Goal: Task Accomplishment & Management: Manage account settings

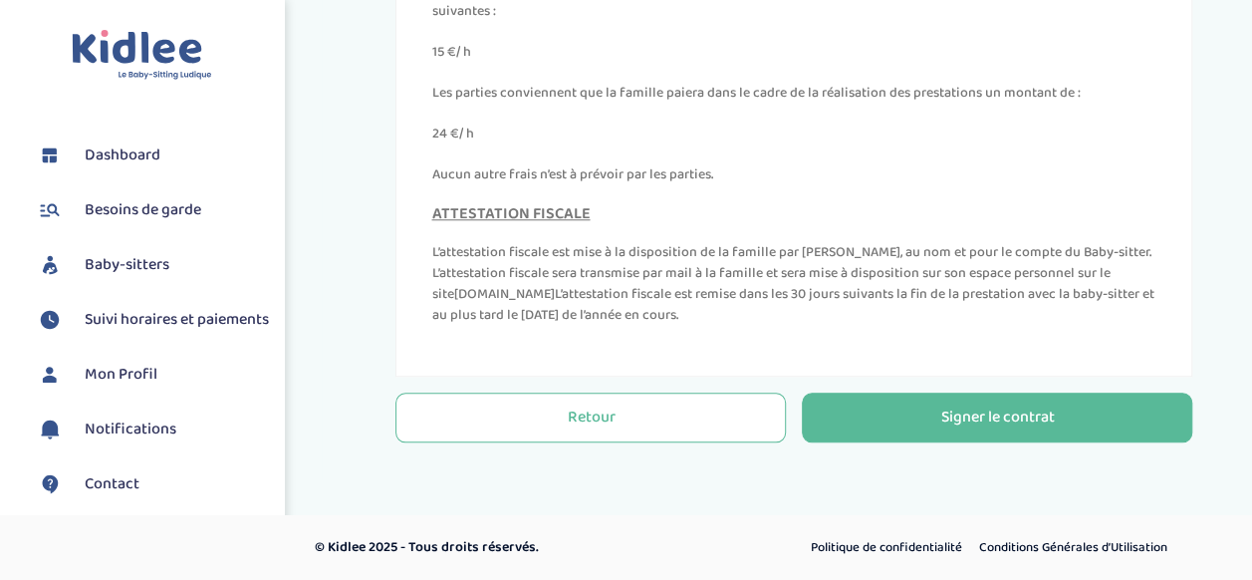
scroll to position [9168, 0]
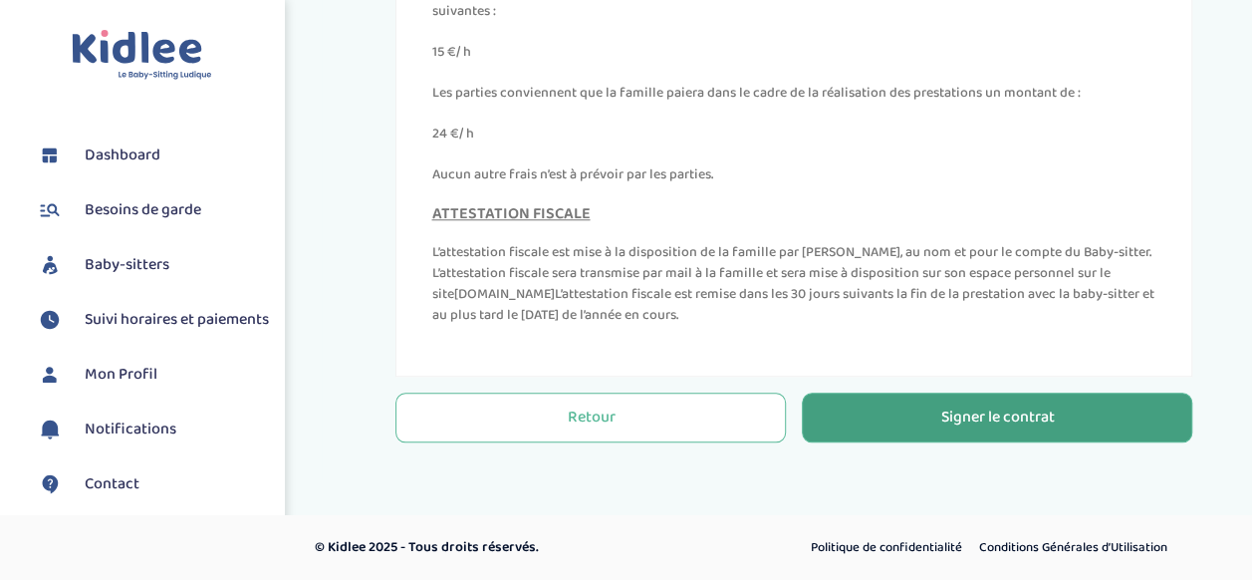
click at [898, 411] on button "Signer le contrat" at bounding box center [997, 417] width 390 height 50
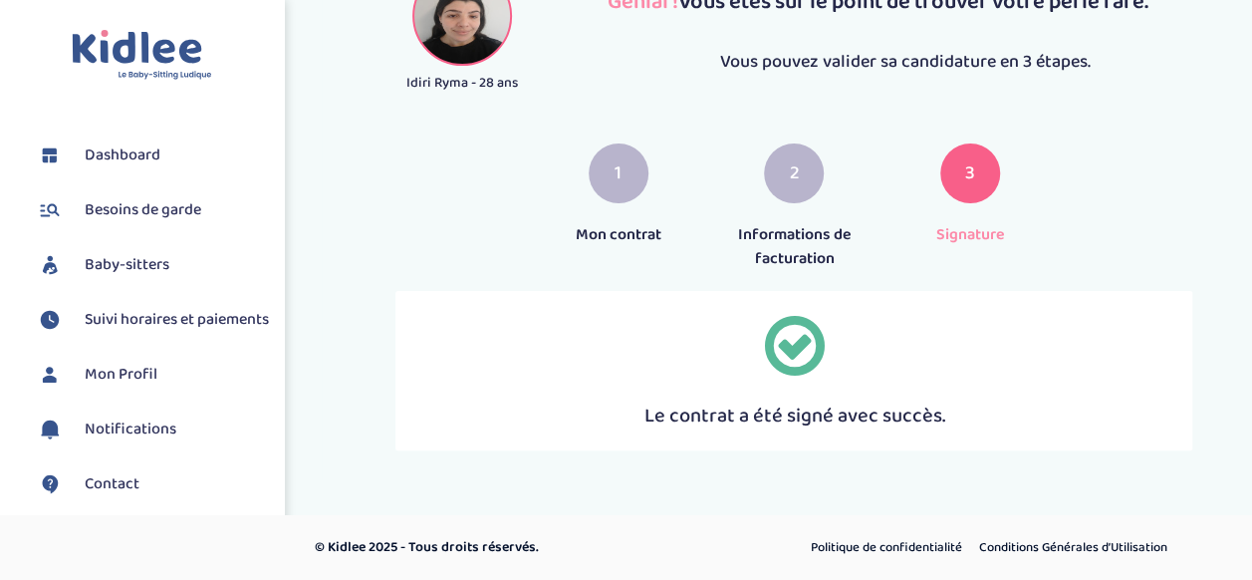
scroll to position [171, 0]
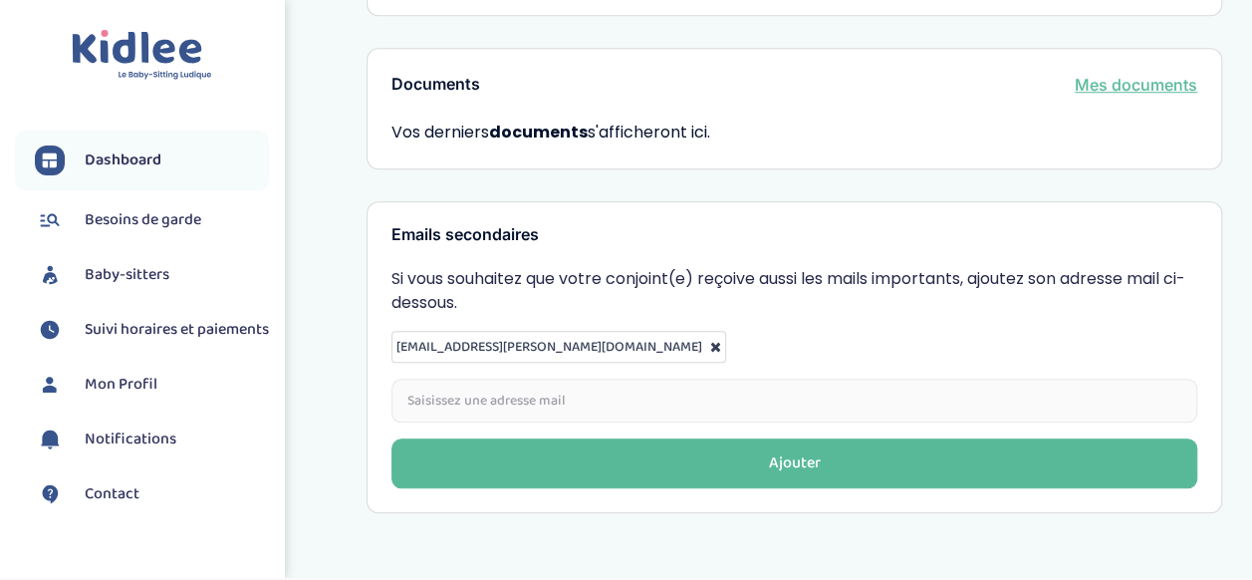
scroll to position [773, 0]
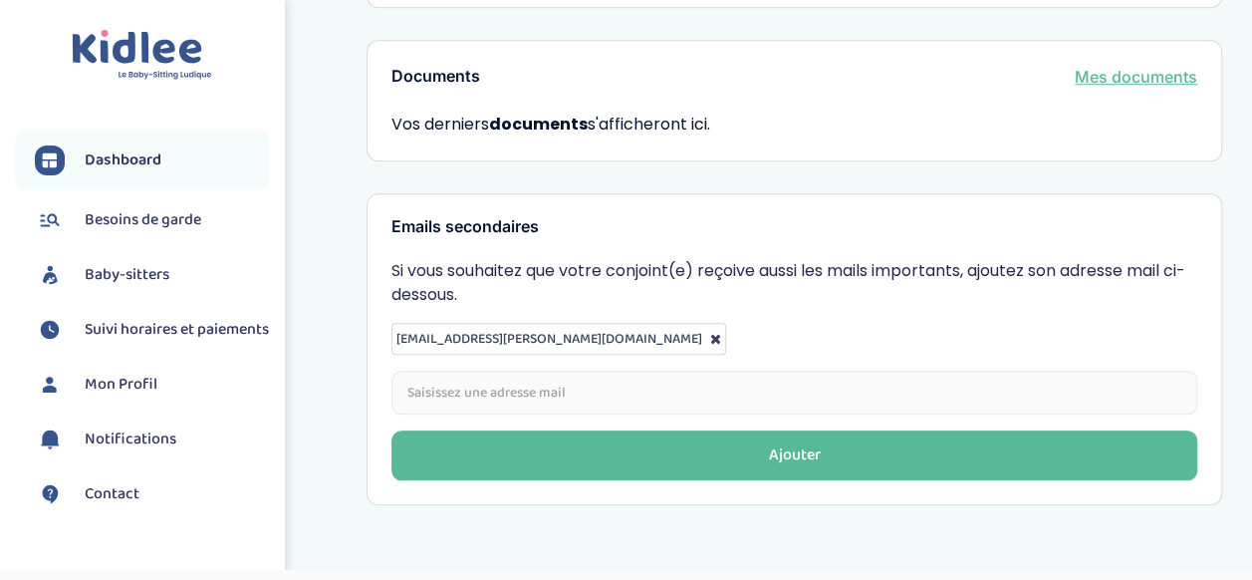
click at [108, 325] on span "Suivi horaires et paiements" at bounding box center [177, 330] width 184 height 24
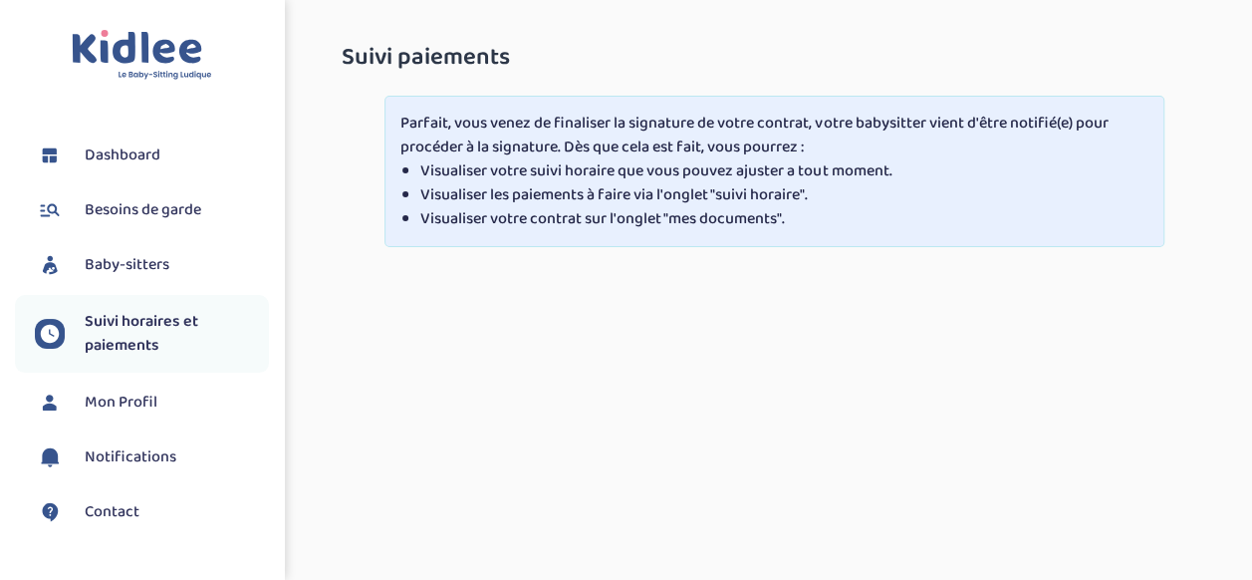
scroll to position [117, 0]
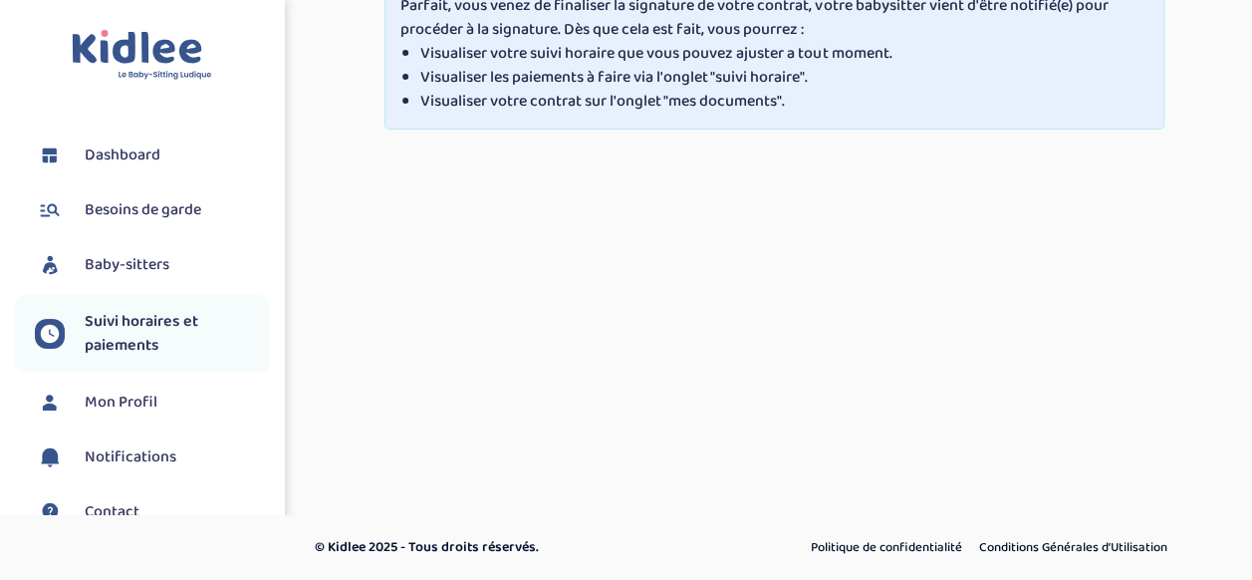
click at [122, 269] on span "Baby-sitters" at bounding box center [127, 265] width 85 height 24
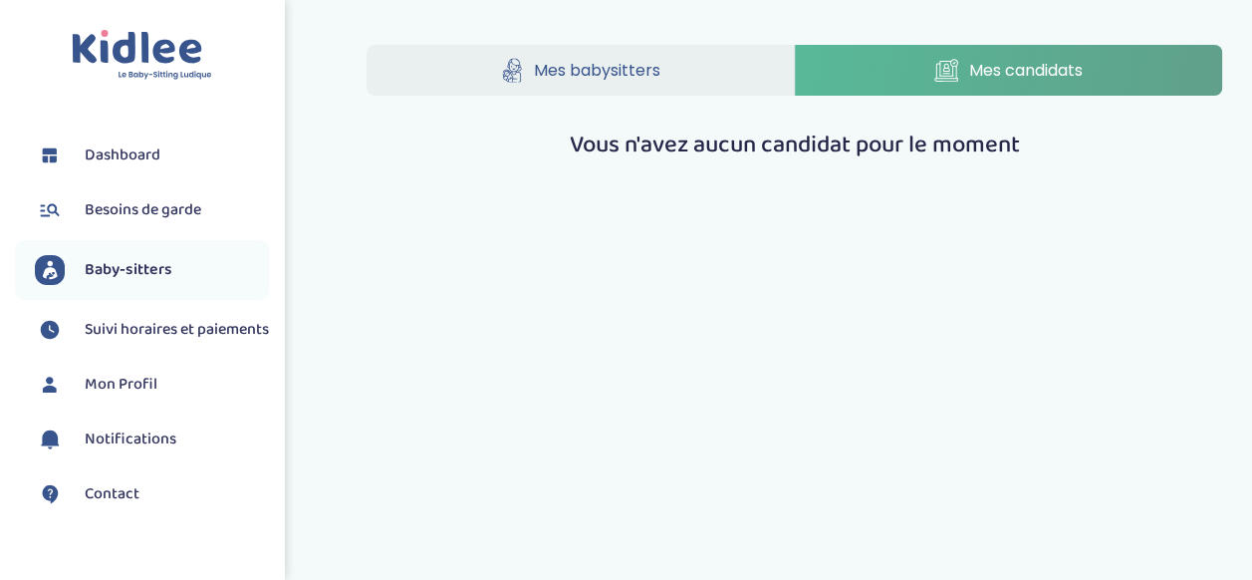
click at [121, 149] on span "Dashboard" at bounding box center [123, 155] width 76 height 24
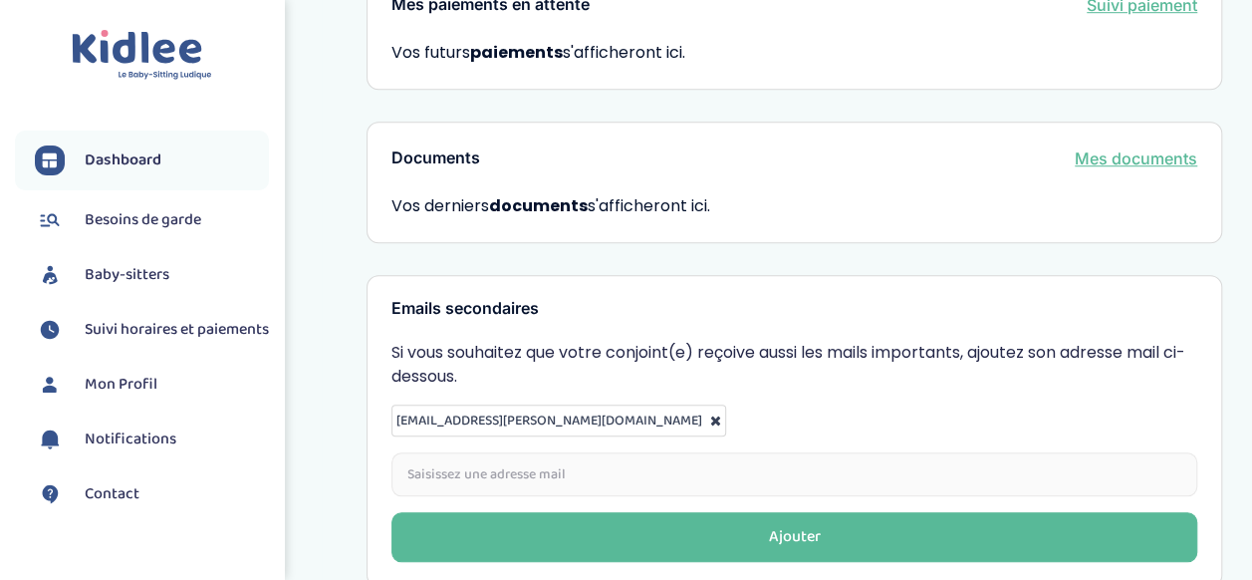
scroll to position [773, 0]
